Goal: Task Accomplishment & Management: Use online tool/utility

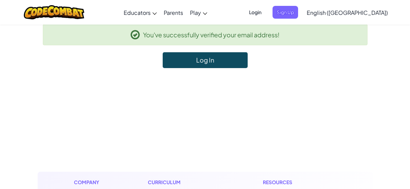
click at [186, 58] on link "Log In" at bounding box center [205, 60] width 85 height 16
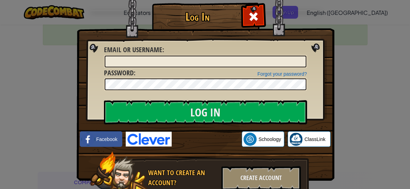
click at [141, 144] on img at bounding box center [149, 139] width 46 height 15
click at [145, 140] on img at bounding box center [149, 139] width 46 height 15
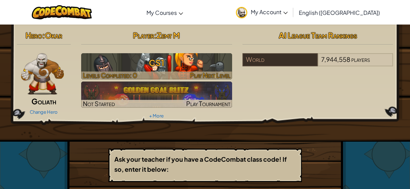
click at [141, 63] on h3 "CS1" at bounding box center [156, 63] width 151 height 16
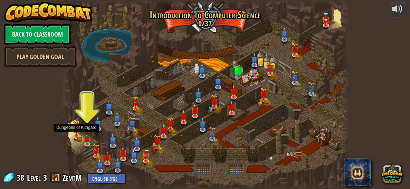
click at [77, 132] on img at bounding box center [77, 128] width 8 height 17
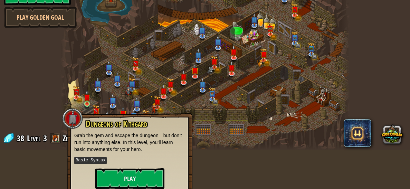
scroll to position [46, 0]
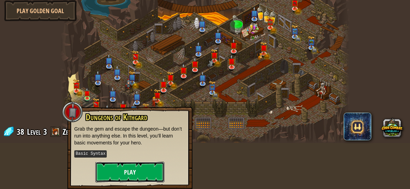
click at [149, 168] on button "Play" at bounding box center [129, 172] width 69 height 21
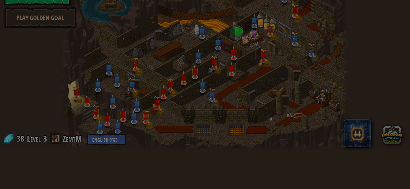
scroll to position [39, 0]
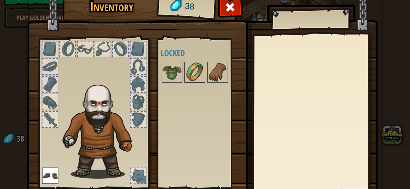
click at [196, 72] on img at bounding box center [194, 72] width 19 height 19
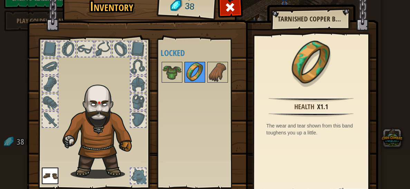
click at [196, 72] on img at bounding box center [194, 72] width 19 height 19
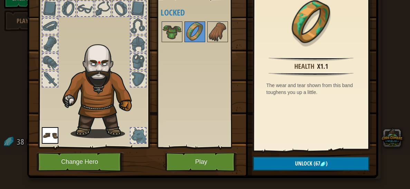
scroll to position [45, 0]
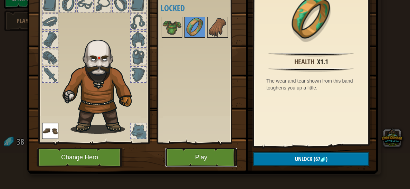
click at [214, 157] on button "Play" at bounding box center [201, 157] width 72 height 19
